Goal: Task Accomplishment & Management: Use online tool/utility

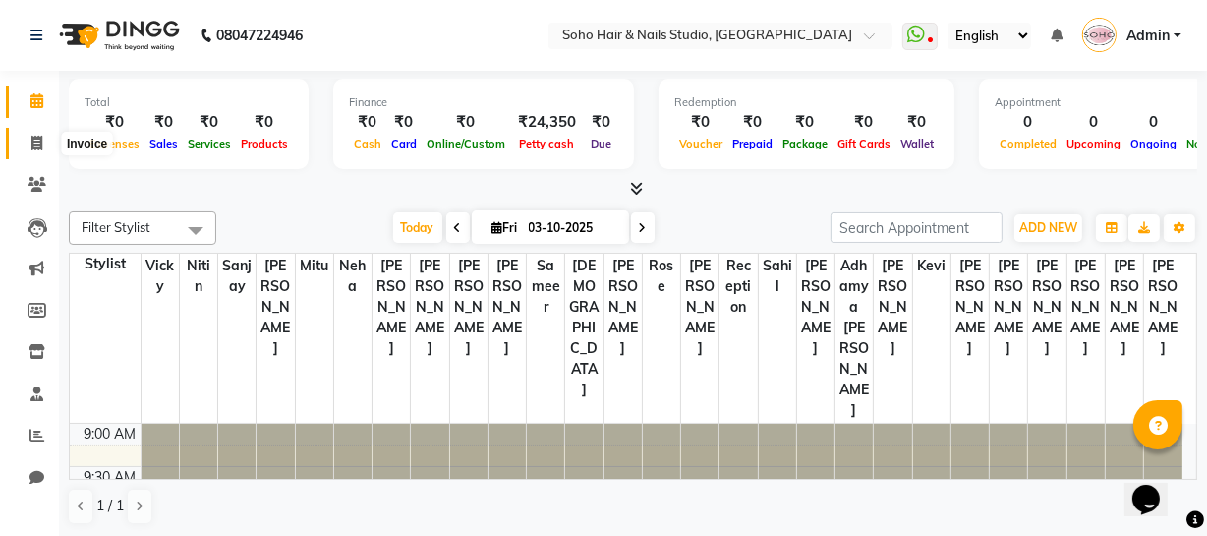
click at [37, 136] on icon at bounding box center [36, 143] width 11 height 15
select select "service"
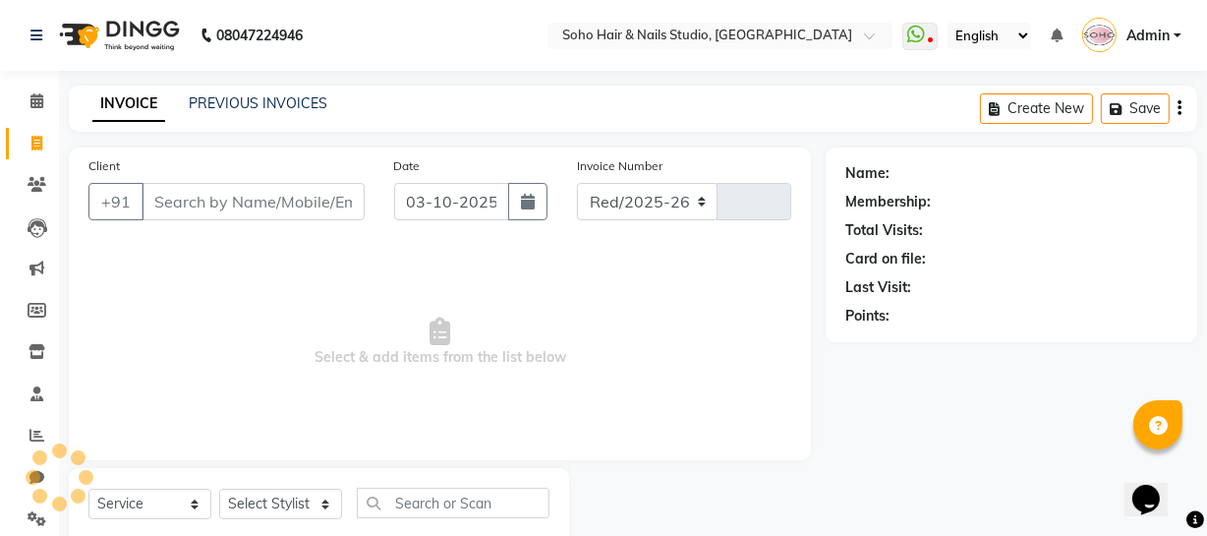
select select "735"
type input "4730"
select select "membership"
click at [48, 99] on span at bounding box center [37, 101] width 34 height 23
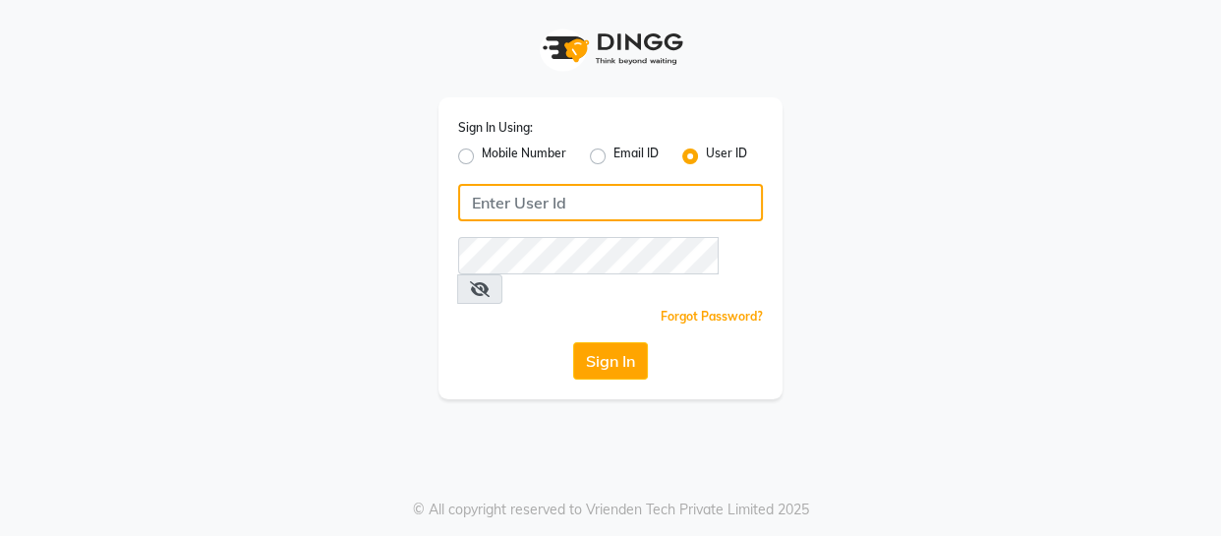
type input "9596963939"
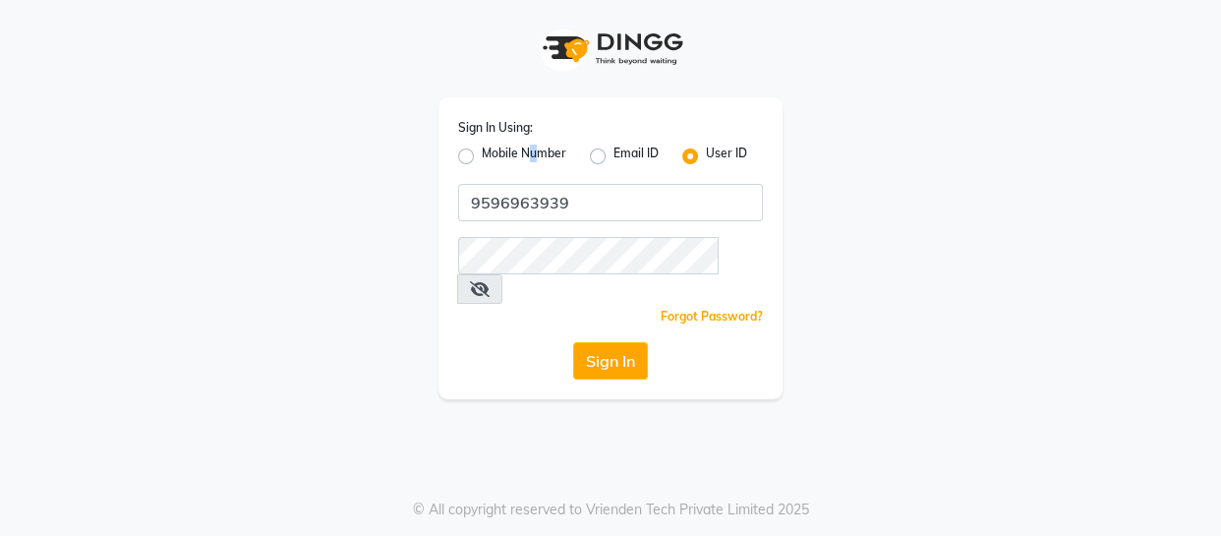
click at [538, 167] on label "Mobile Number" at bounding box center [524, 156] width 85 height 24
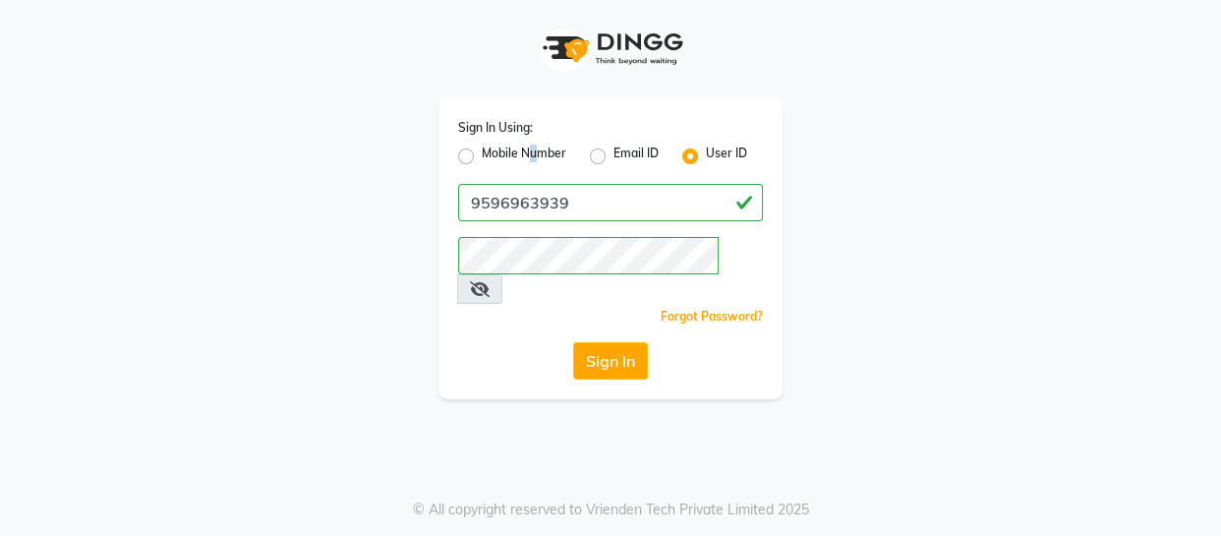
click at [538, 157] on label "Mobile Number" at bounding box center [524, 156] width 85 height 24
click at [494, 157] on input "Mobile Number" at bounding box center [488, 150] width 13 height 13
radio input "true"
radio input "false"
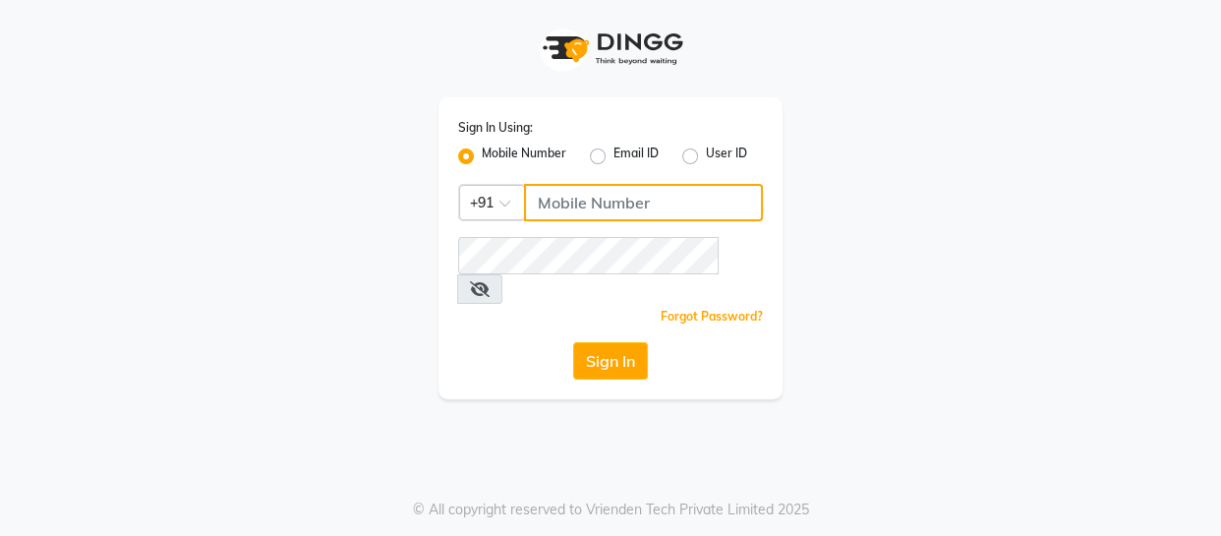
click at [578, 192] on input "Username" at bounding box center [643, 202] width 239 height 37
type input "9596963939"
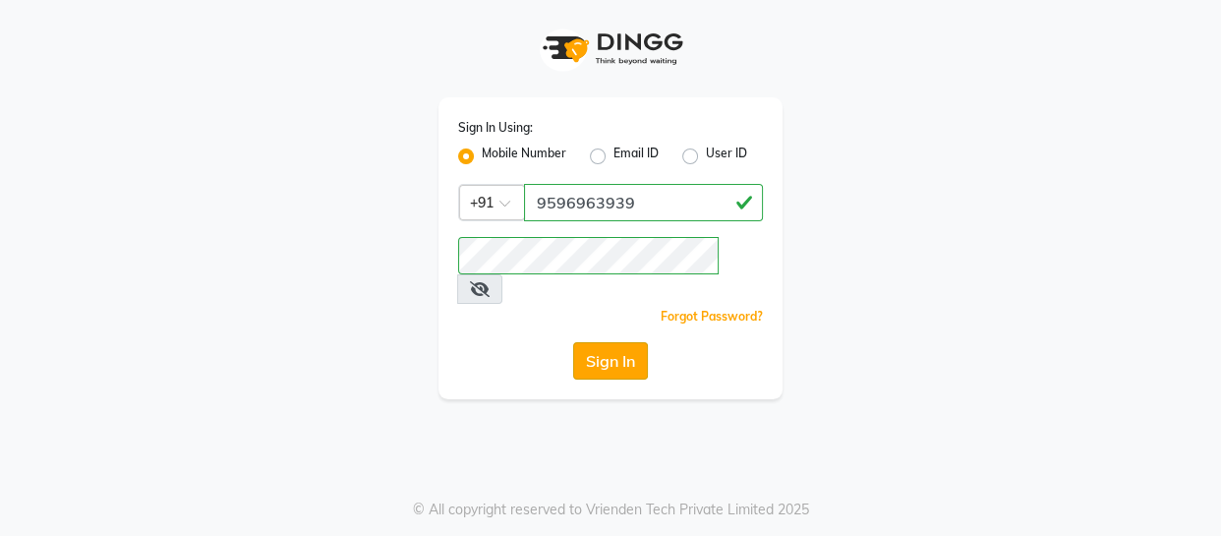
click at [585, 345] on button "Sign In" at bounding box center [610, 360] width 75 height 37
